Goal: Task Accomplishment & Management: Use online tool/utility

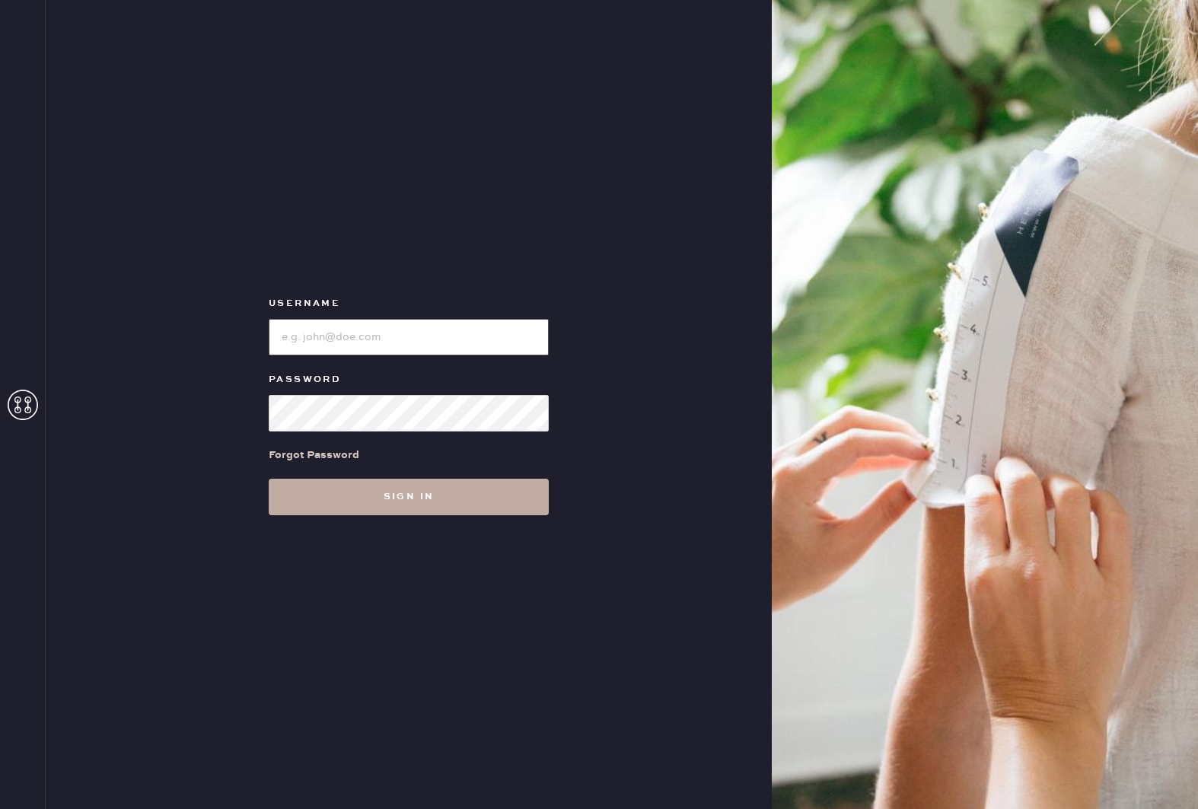
type input "reformationboston"
click at [418, 489] on button "Sign in" at bounding box center [409, 497] width 280 height 37
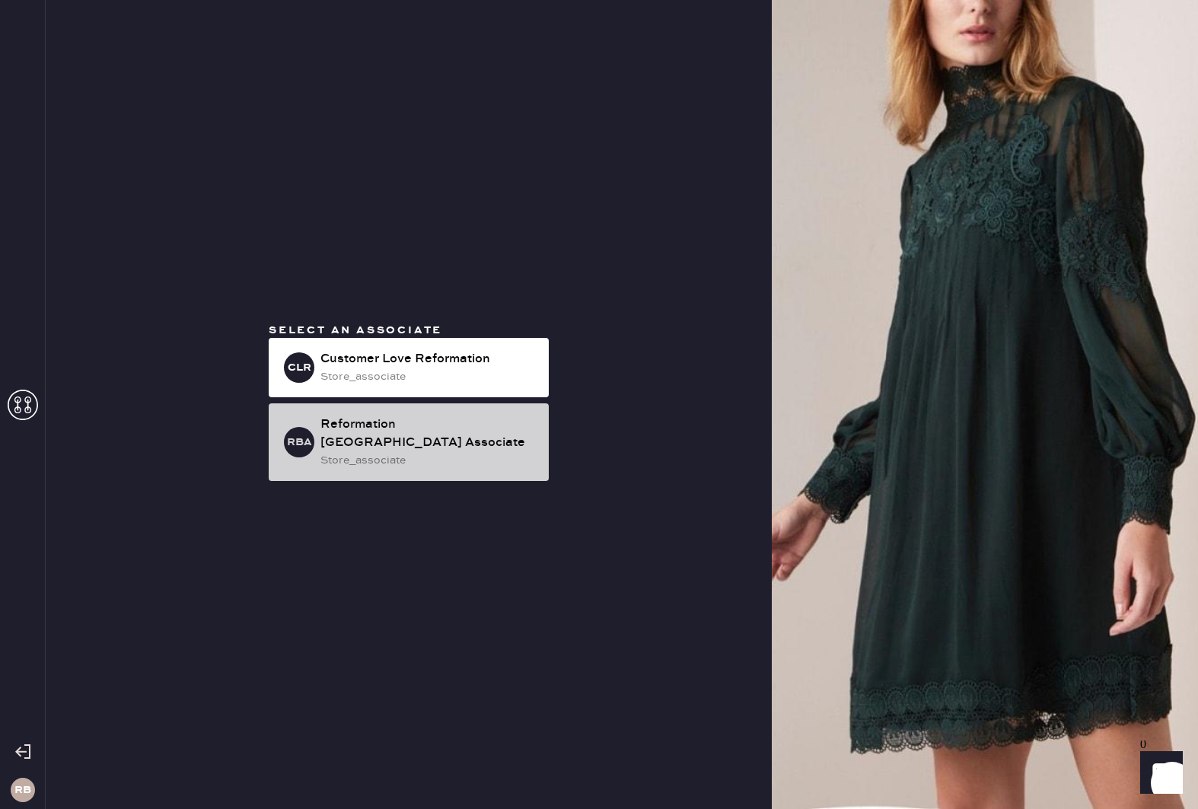
click at [433, 425] on div "Reformation [GEOGRAPHIC_DATA] Associate" at bounding box center [428, 434] width 216 height 37
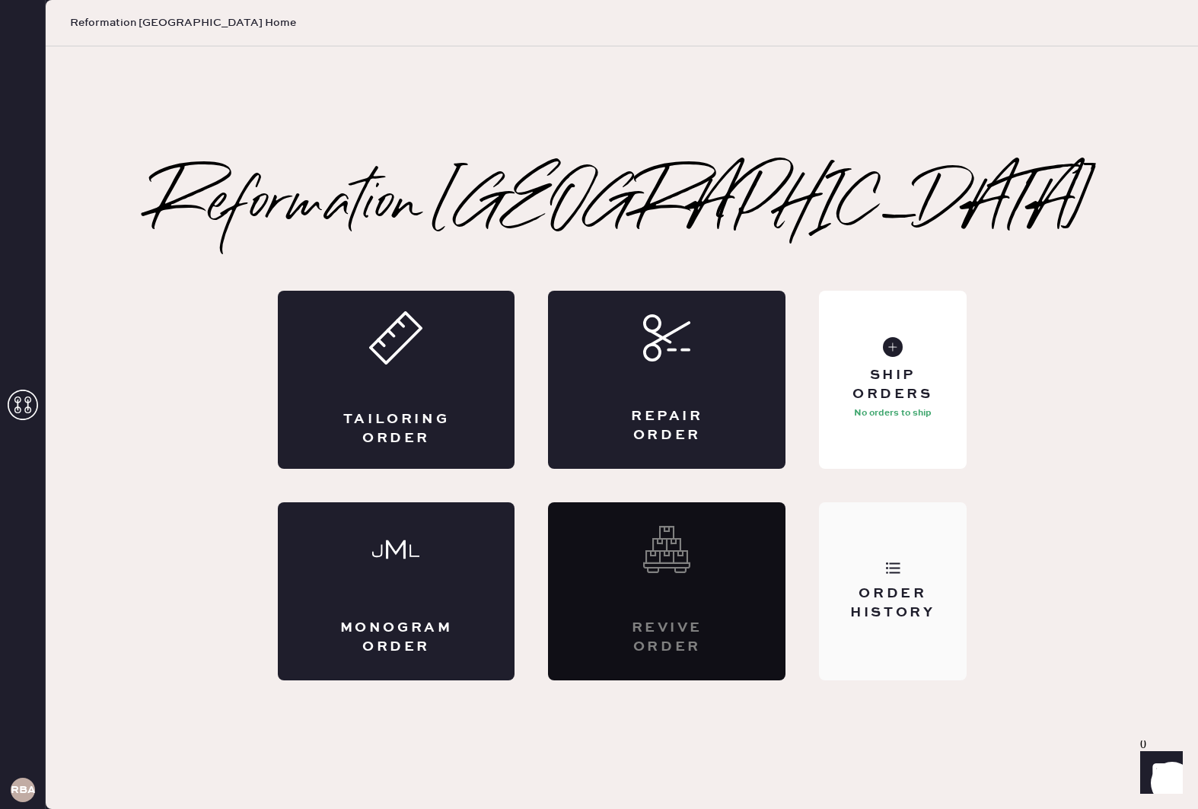
click at [897, 564] on icon at bounding box center [892, 567] width 15 height 15
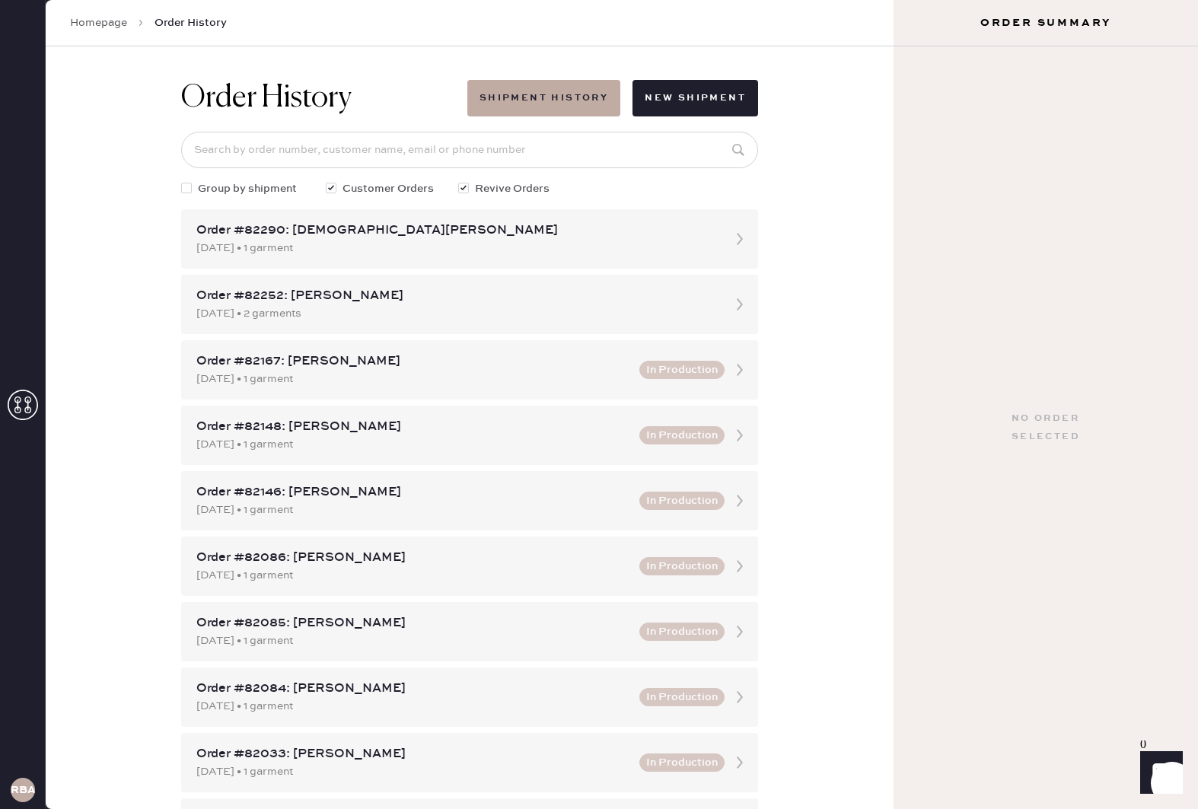
click at [186, 190] on div at bounding box center [186, 188] width 11 height 11
click at [182, 181] on input "Group by shipment" at bounding box center [181, 180] width 1 height 1
checkbox input "true"
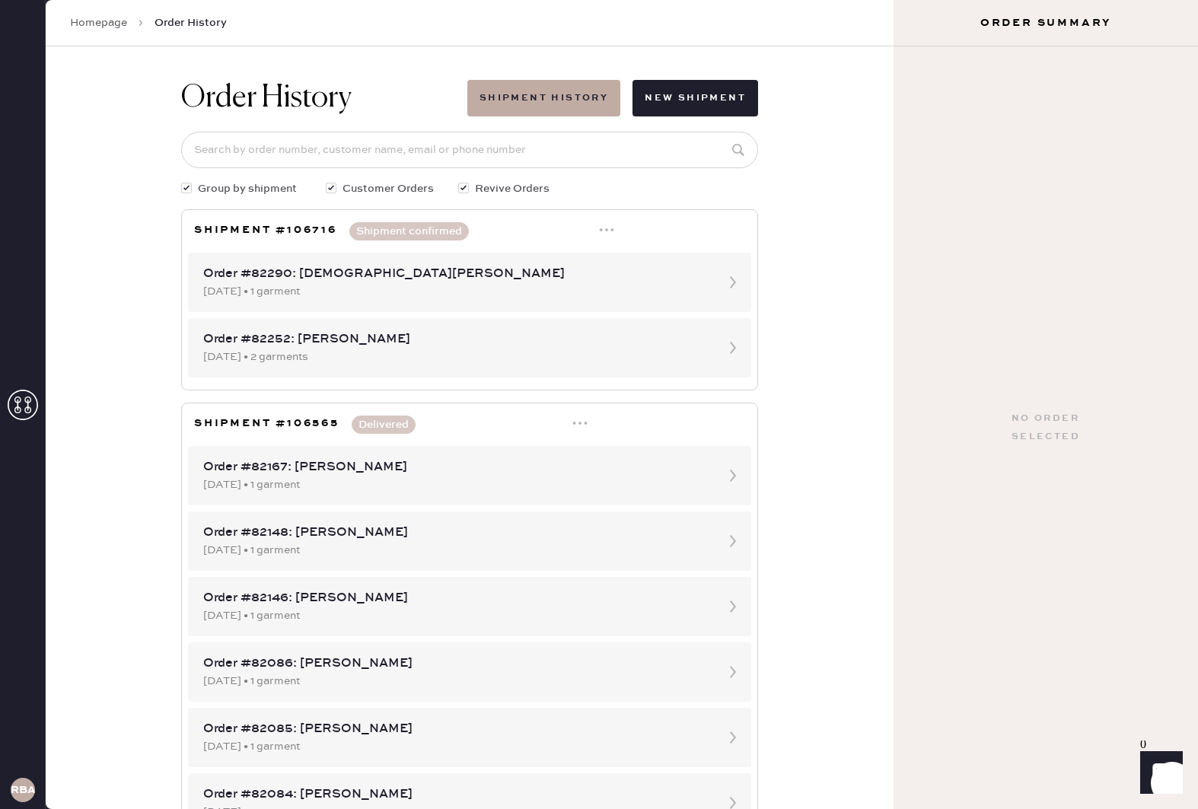
click at [387, 232] on button "Shipment confirmed" at bounding box center [409, 231] width 120 height 18
click at [609, 227] on icon at bounding box center [606, 229] width 15 height 15
click at [544, 257] on div "Print Shipping Label" at bounding box center [543, 259] width 105 height 17
